Goal: Task Accomplishment & Management: Use online tool/utility

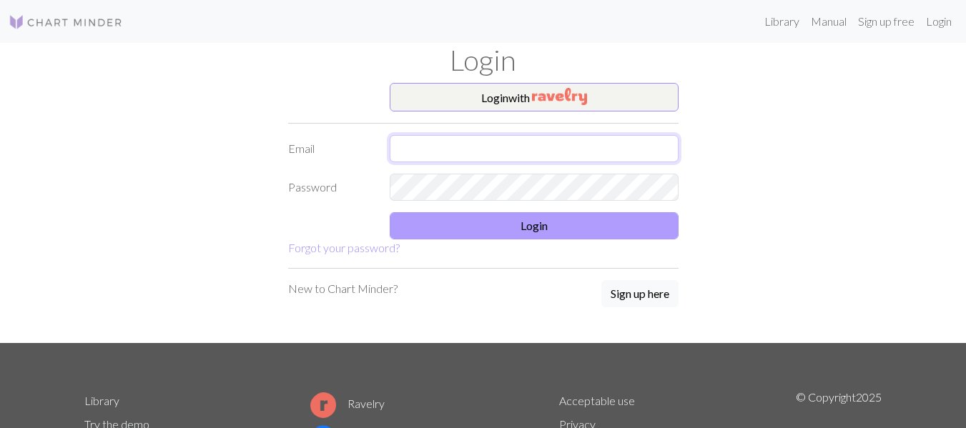
type input "[EMAIL_ADDRESS][DOMAIN_NAME]"
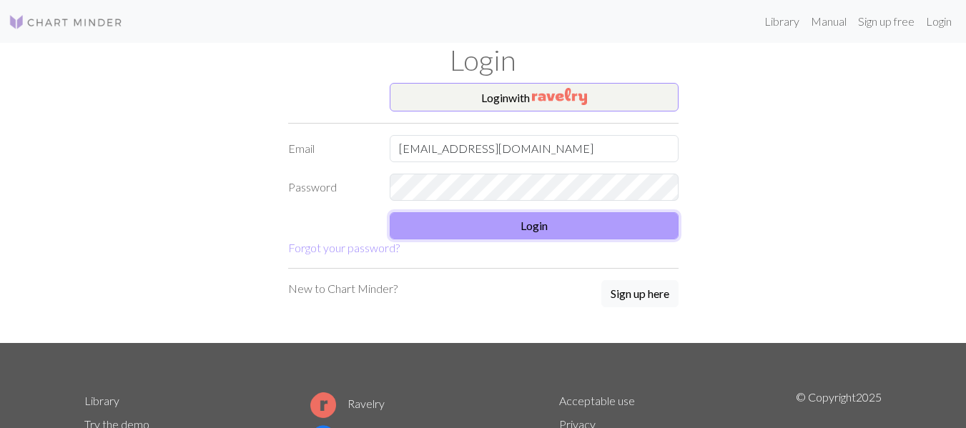
click at [545, 224] on button "Login" at bounding box center [534, 225] width 289 height 27
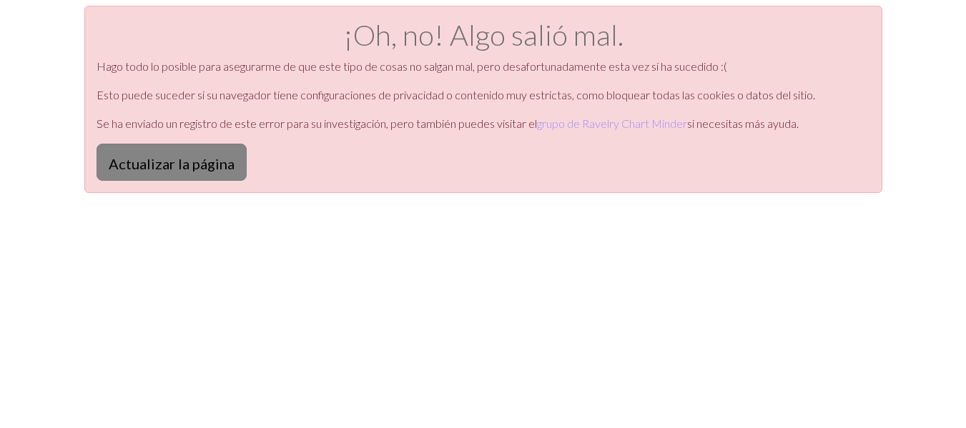
click at [185, 179] on button "Actualizar la página" at bounding box center [172, 162] width 150 height 37
click at [226, 145] on button "Actualizar la página" at bounding box center [172, 162] width 150 height 37
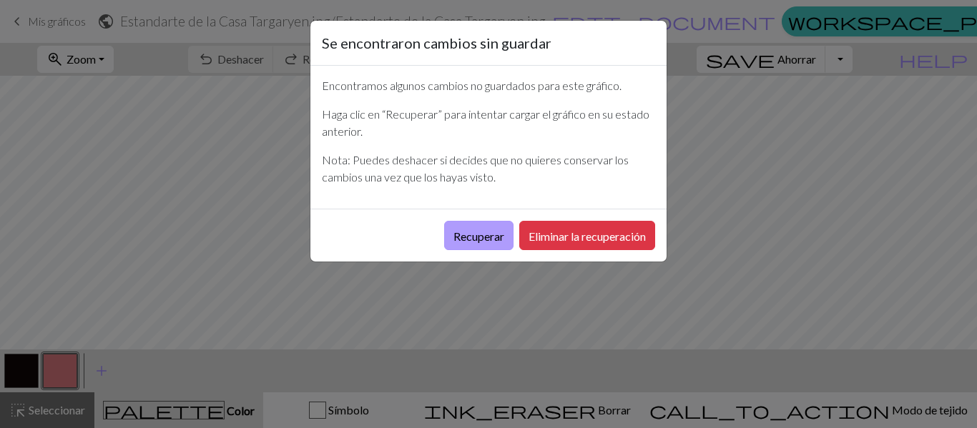
click at [474, 229] on font "Recuperar" at bounding box center [478, 236] width 51 height 14
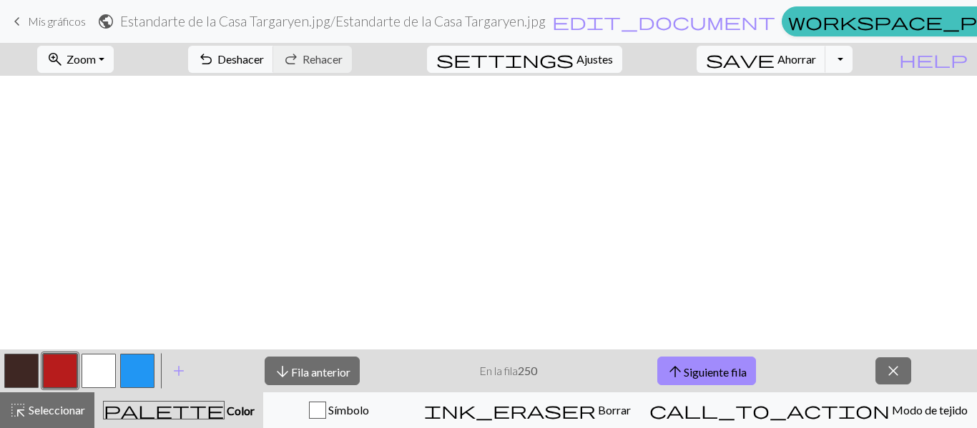
scroll to position [715, 0]
click at [114, 54] on button "zoom_in Zoom Zoom" at bounding box center [75, 59] width 76 height 27
click at [119, 167] on button "50%" at bounding box center [94, 171] width 113 height 23
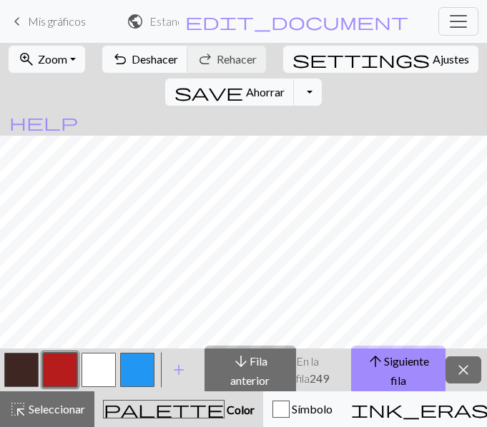
scroll to position [286, 605]
